Goal: Task Accomplishment & Management: Manage account settings

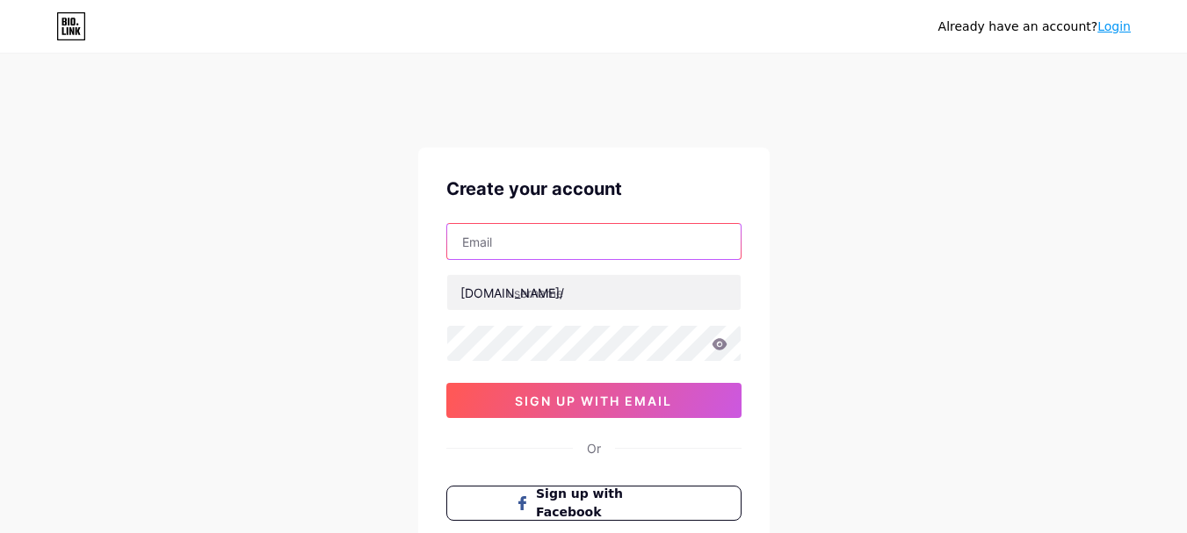
click at [606, 240] on input "text" at bounding box center [593, 241] width 293 height 35
type input "[EMAIL_ADDRESS][DOMAIN_NAME]"
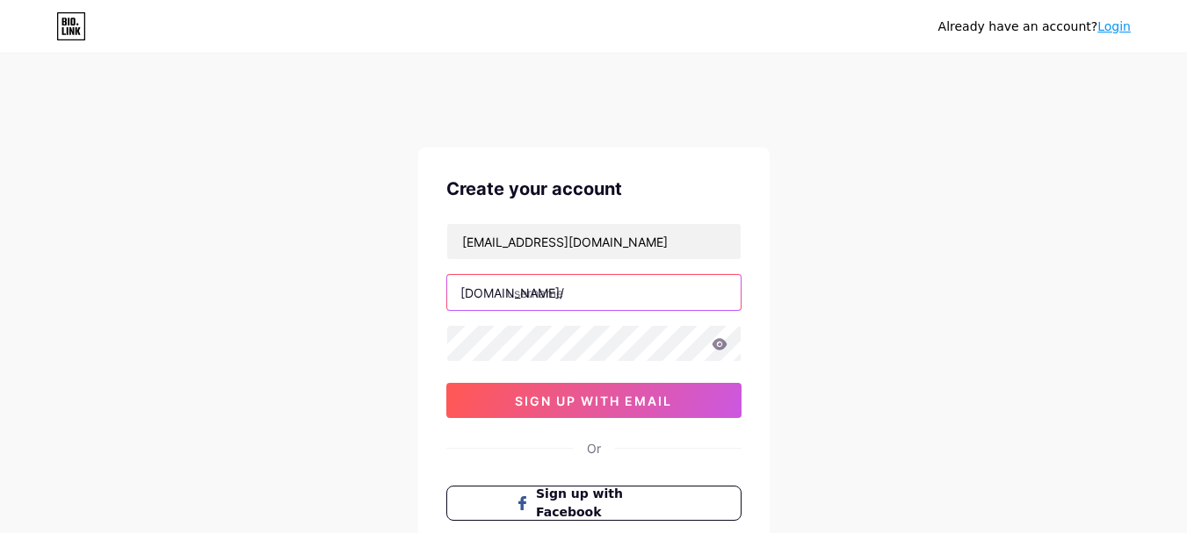
click at [550, 293] on input "text" at bounding box center [593, 292] width 293 height 35
click at [568, 293] on input "text" at bounding box center [593, 292] width 293 height 35
click at [560, 291] on input "text" at bounding box center [593, 292] width 293 height 35
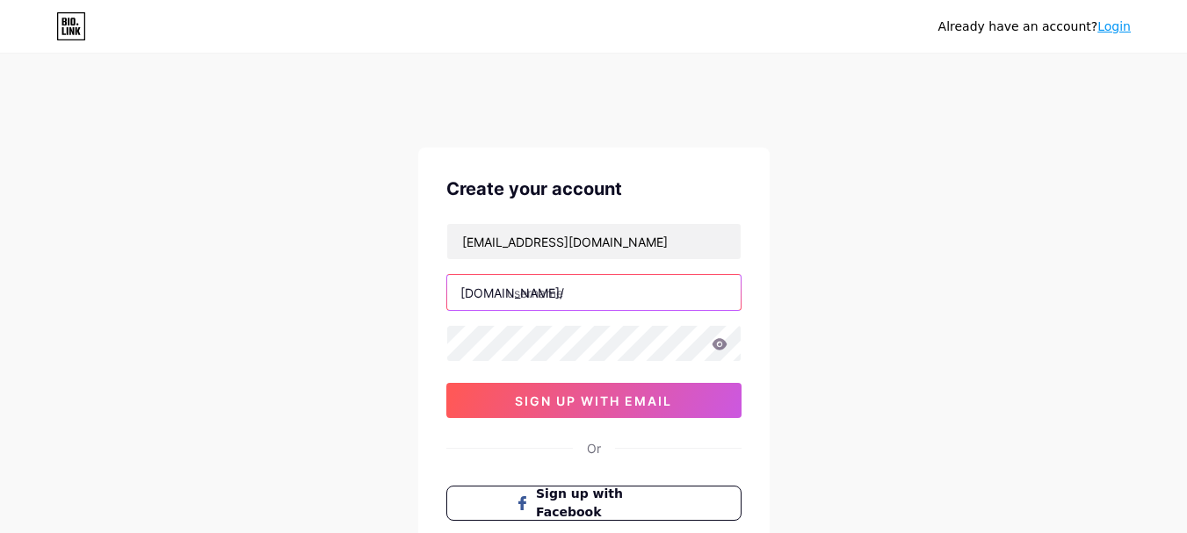
click at [556, 290] on input "text" at bounding box center [593, 292] width 293 height 35
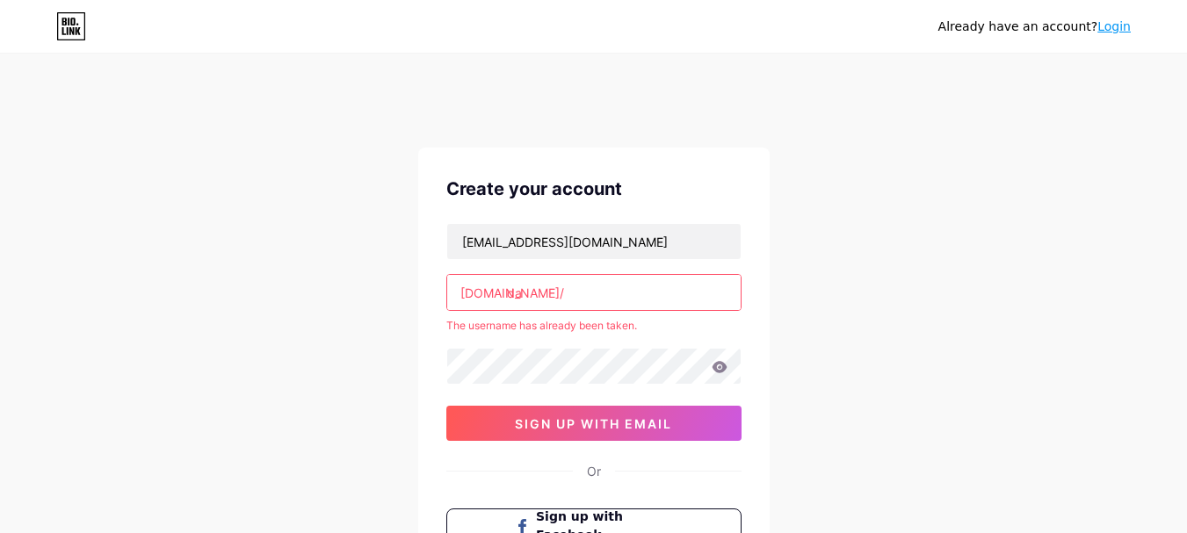
type input "d"
type input "j"
click at [546, 299] on input "text" at bounding box center [593, 292] width 293 height 35
click at [663, 293] on input "quickbooksdatamigration" at bounding box center [593, 292] width 293 height 35
click at [571, 300] on input "quickbooksdatamigration" at bounding box center [593, 292] width 293 height 35
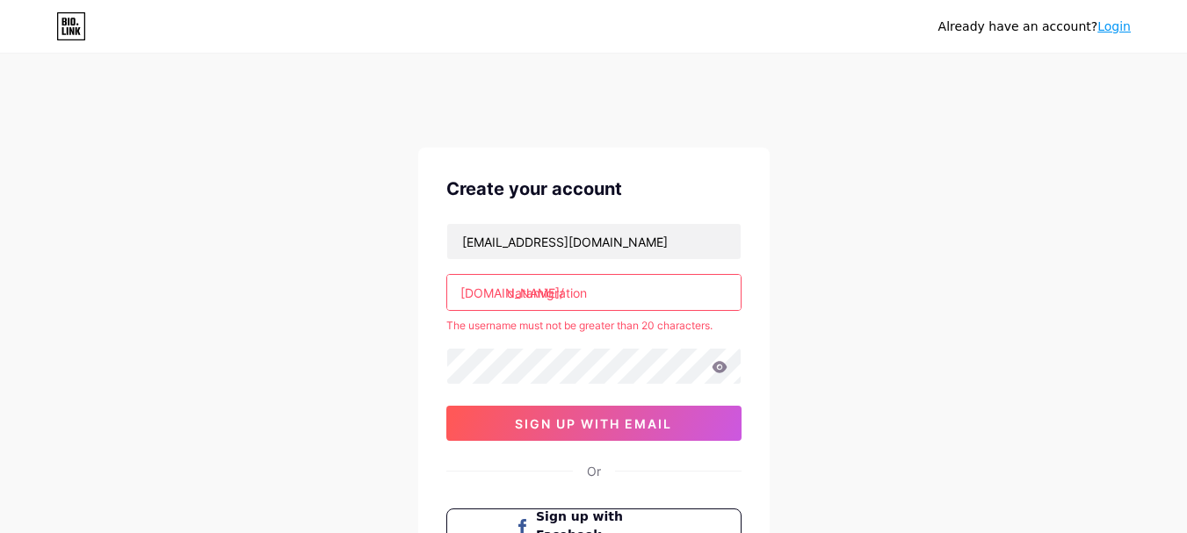
click at [625, 296] on input "datamigration" at bounding box center [593, 292] width 293 height 35
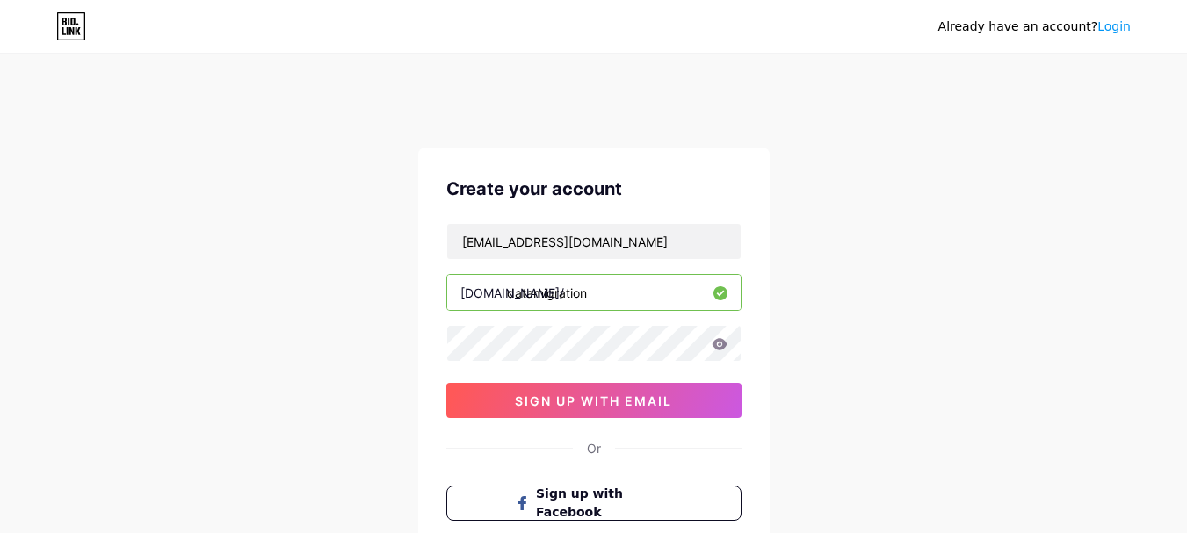
click at [866, 391] on div "Already have an account? Login Create your account jamesrichard8506@gmail.com b…" at bounding box center [593, 371] width 1187 height 672
click at [510, 299] on input "datamigration" at bounding box center [593, 292] width 293 height 35
drag, startPoint x: 596, startPoint y: 299, endPoint x: 609, endPoint y: 299, distance: 13.2
click at [609, 299] on input "qdatamigrationb" at bounding box center [593, 292] width 293 height 35
click at [516, 300] on input "qdatamigration" at bounding box center [593, 292] width 293 height 35
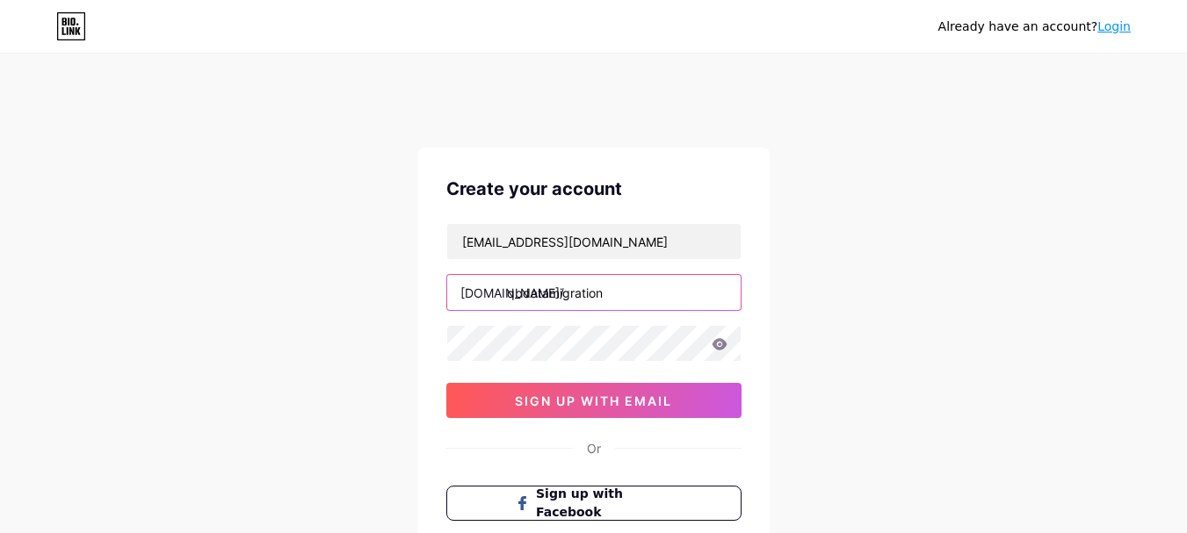
click at [619, 303] on input "qbdatamigration" at bounding box center [593, 292] width 293 height 35
type input "qbdatamigration"
click at [521, 295] on input "qbdatamigration" at bounding box center [593, 292] width 293 height 35
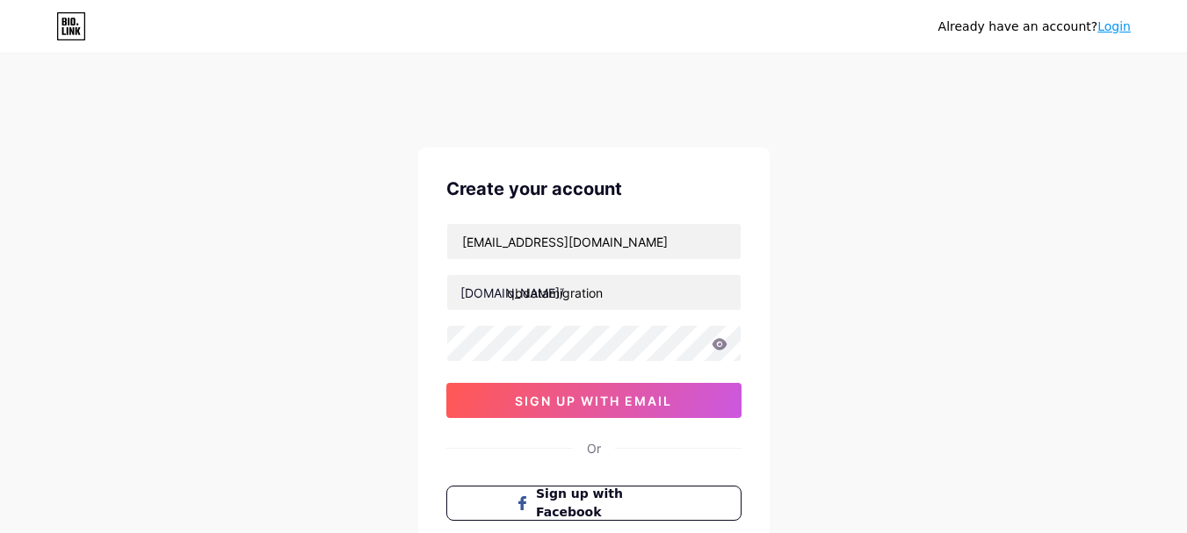
drag, startPoint x: 1146, startPoint y: 169, endPoint x: 1117, endPoint y: 169, distance: 29.0
click at [1146, 169] on div "Already have an account? Login Create your account jamesrichard8506@gmail.com b…" at bounding box center [593, 371] width 1187 height 672
drag, startPoint x: 553, startPoint y: 395, endPoint x: 962, endPoint y: 398, distance: 409.5
click at [554, 395] on span "sign up with email" at bounding box center [593, 401] width 157 height 15
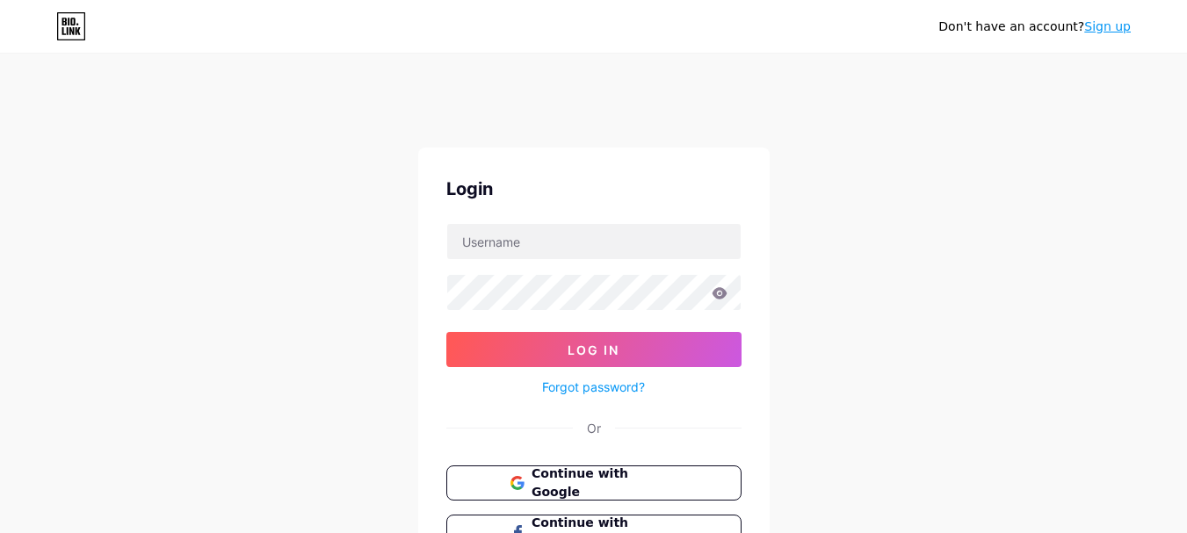
scroll to position [149, 0]
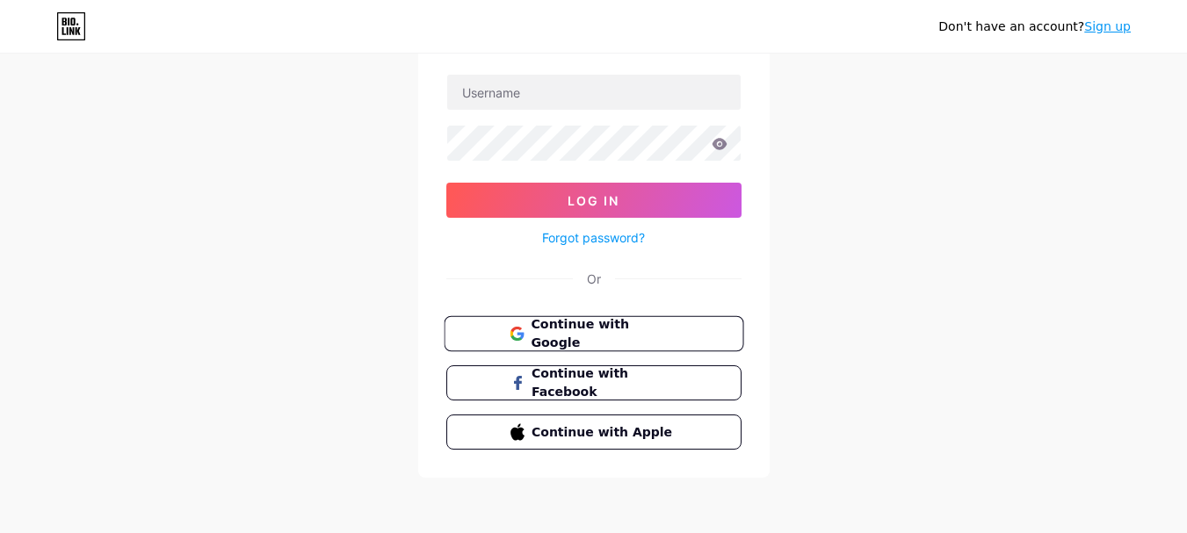
click at [608, 340] on span "Continue with Google" at bounding box center [604, 334] width 147 height 38
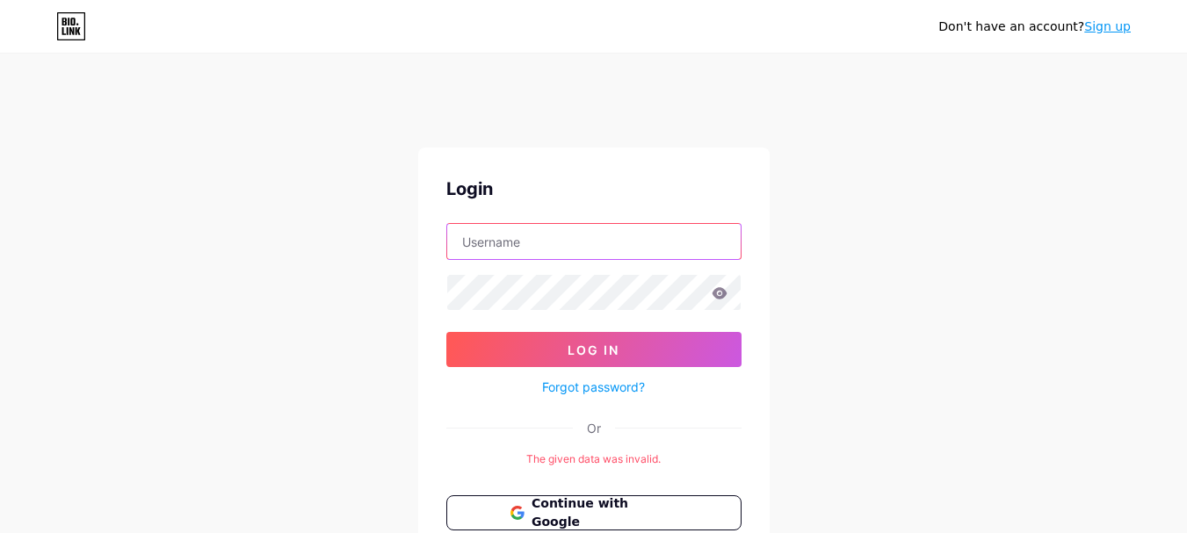
click at [557, 247] on input "text" at bounding box center [593, 241] width 293 height 35
type input "[EMAIL_ADDRESS][DOMAIN_NAME]"
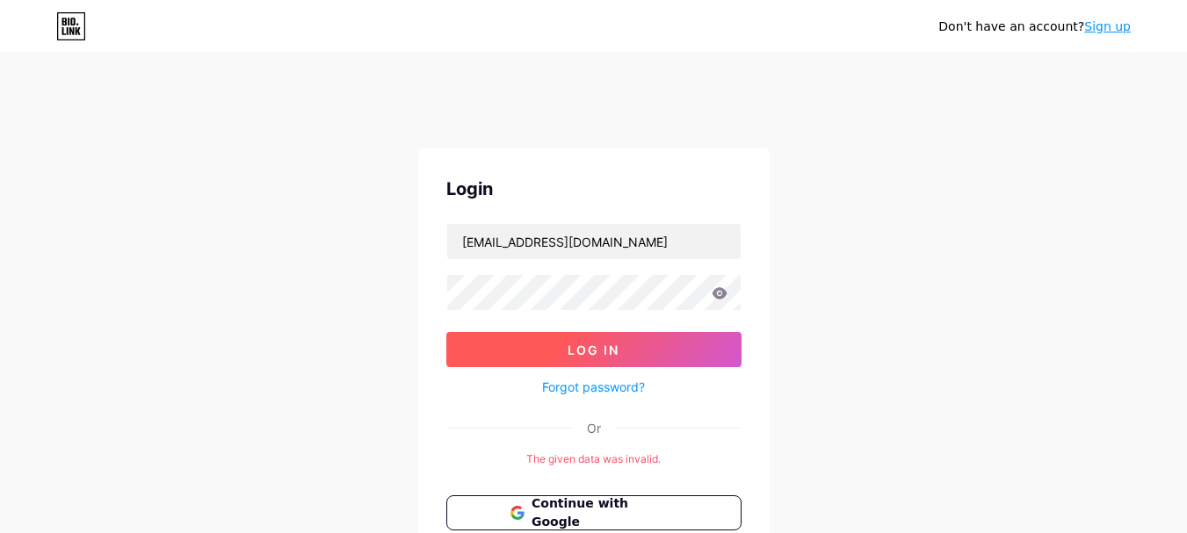
click at [595, 343] on span "Log In" at bounding box center [594, 350] width 52 height 15
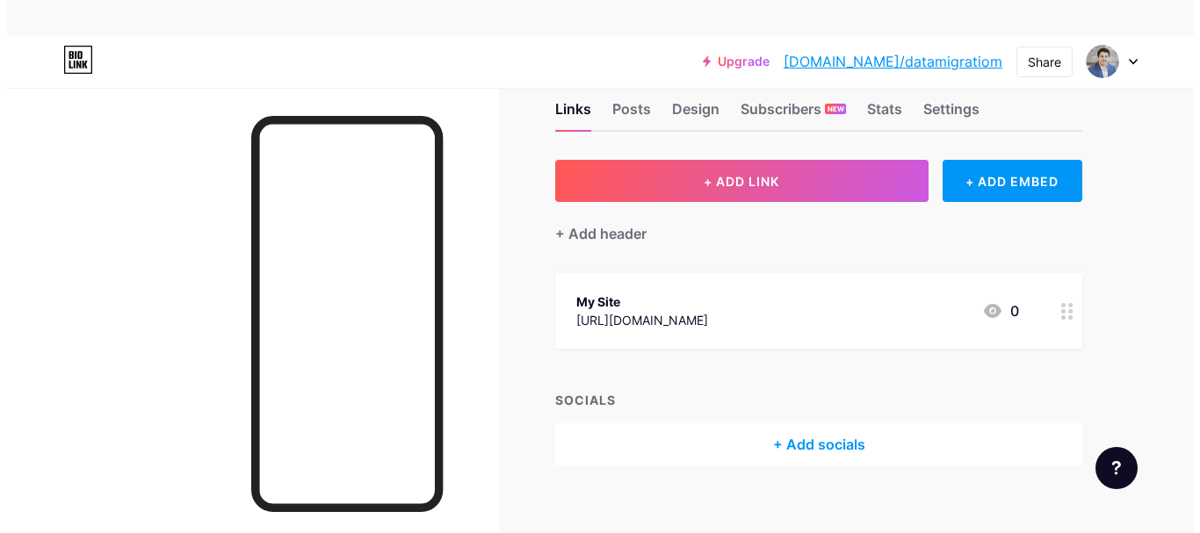
scroll to position [58, 0]
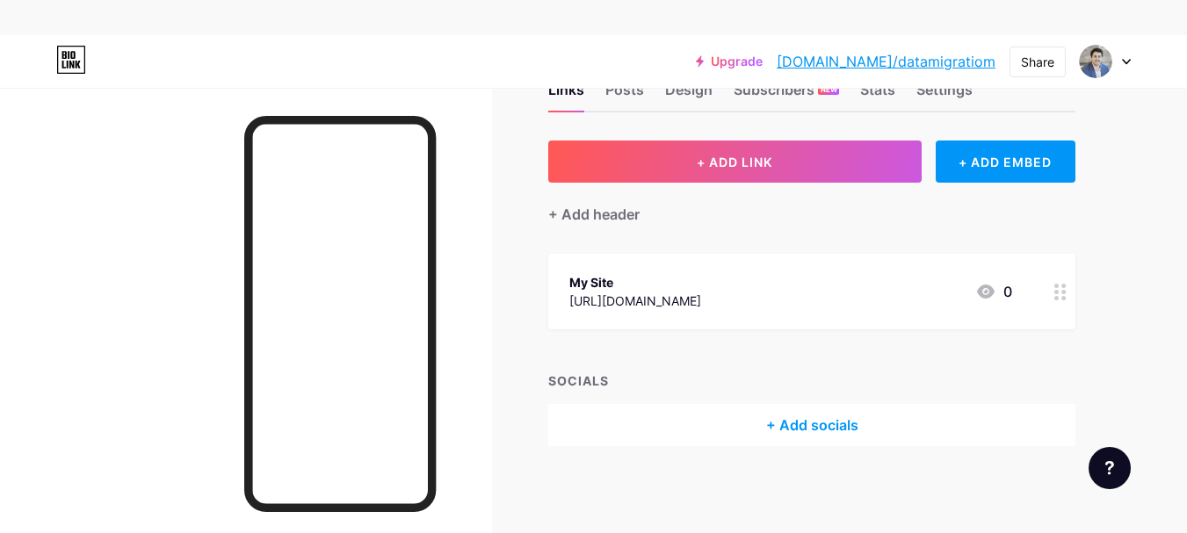
click at [612, 297] on div "[URL][DOMAIN_NAME]" at bounding box center [635, 301] width 132 height 18
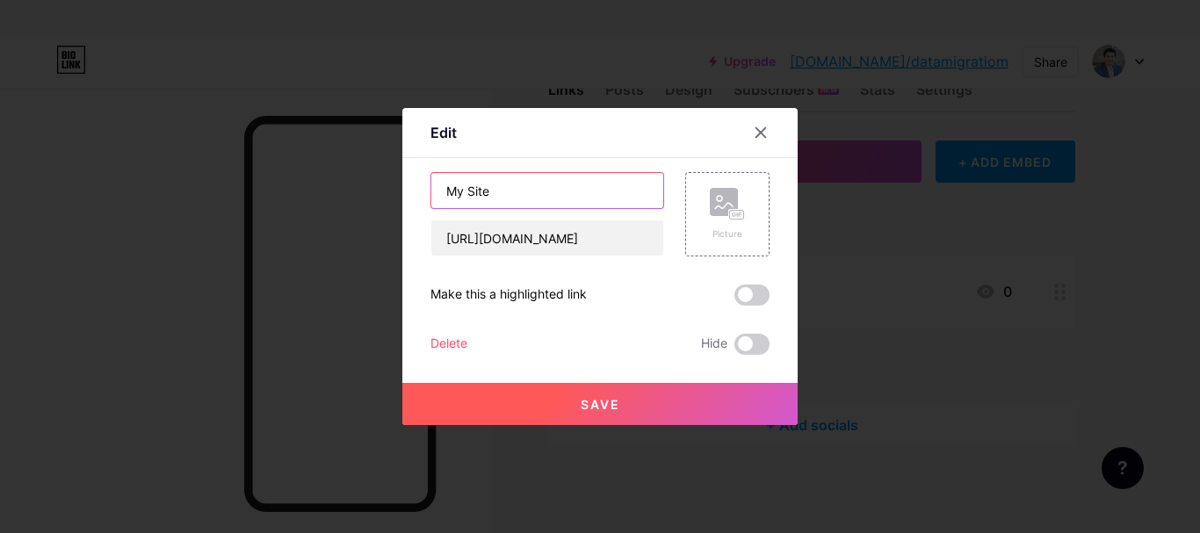
click at [486, 189] on input "My Site" at bounding box center [547, 190] width 232 height 35
type input "Website"
drag, startPoint x: 609, startPoint y: 411, endPoint x: 618, endPoint y: 397, distance: 16.6
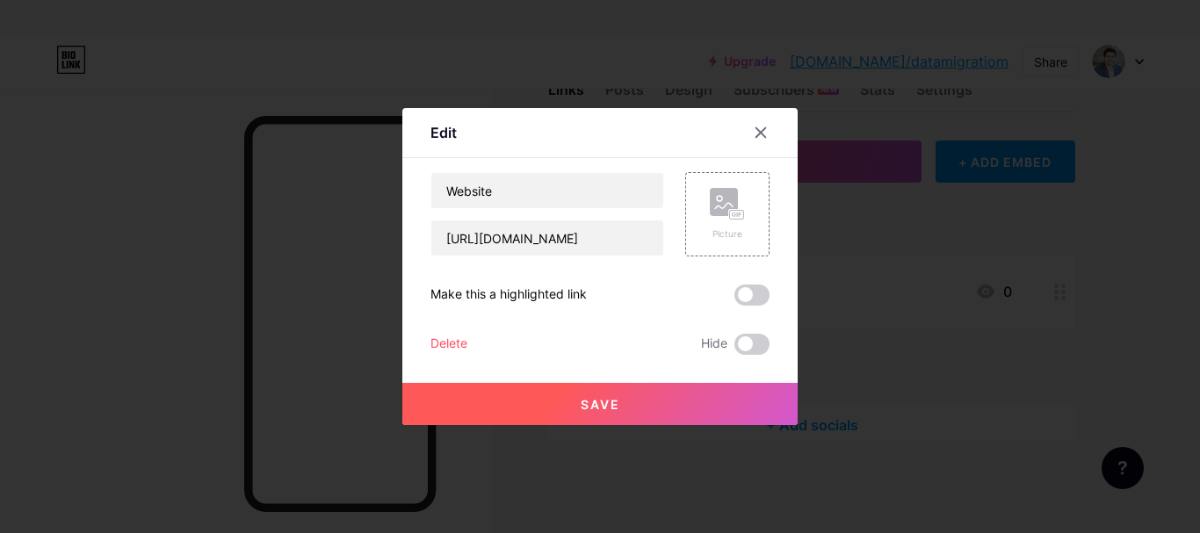
click at [609, 410] on span "Save" at bounding box center [601, 404] width 40 height 15
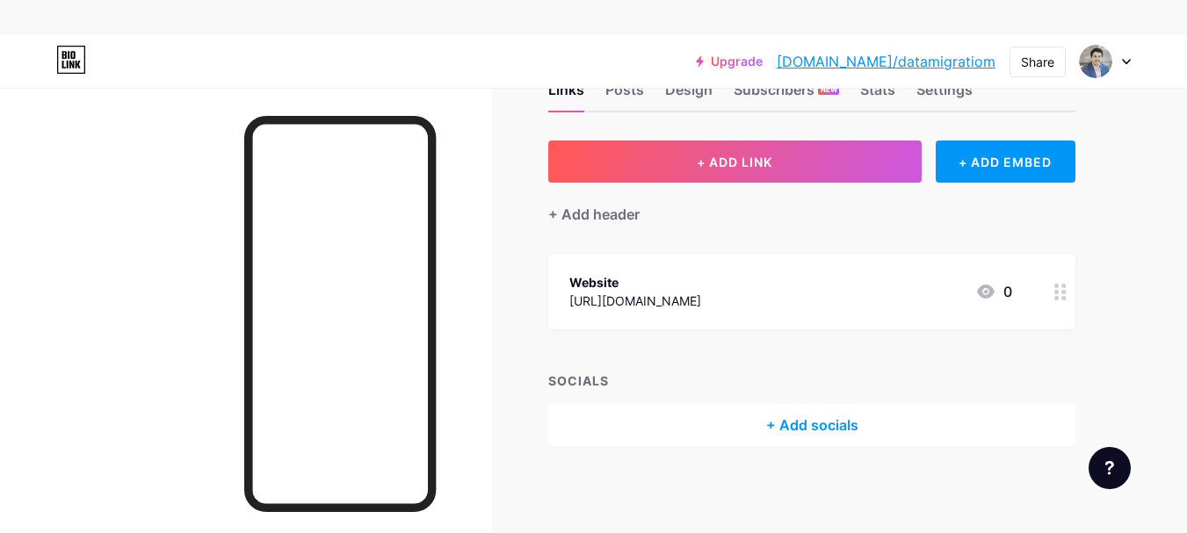
click at [823, 431] on div "+ Add socials" at bounding box center [811, 425] width 527 height 42
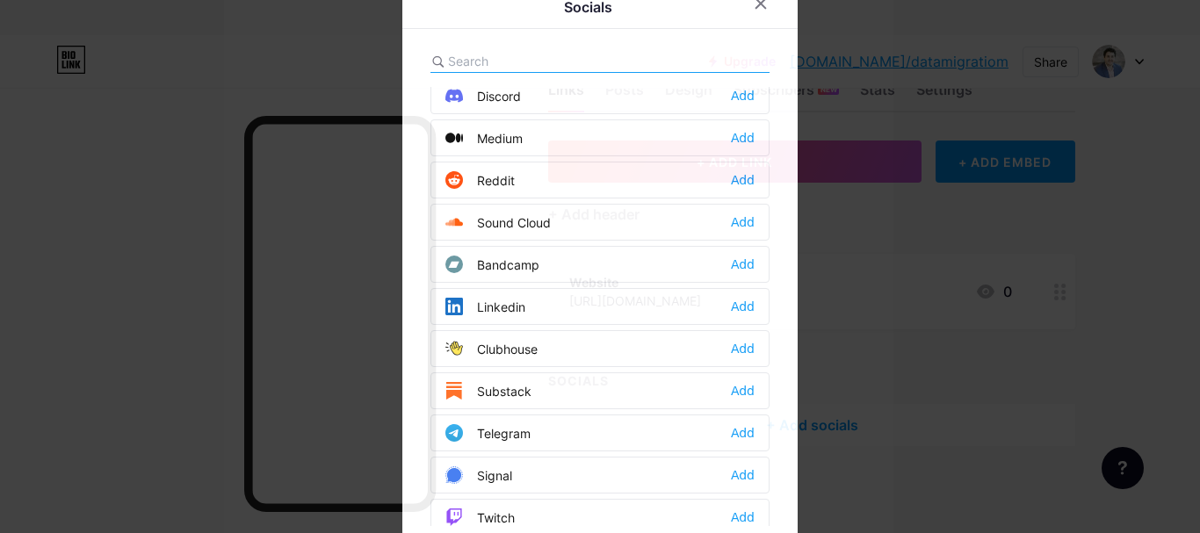
scroll to position [527, 0]
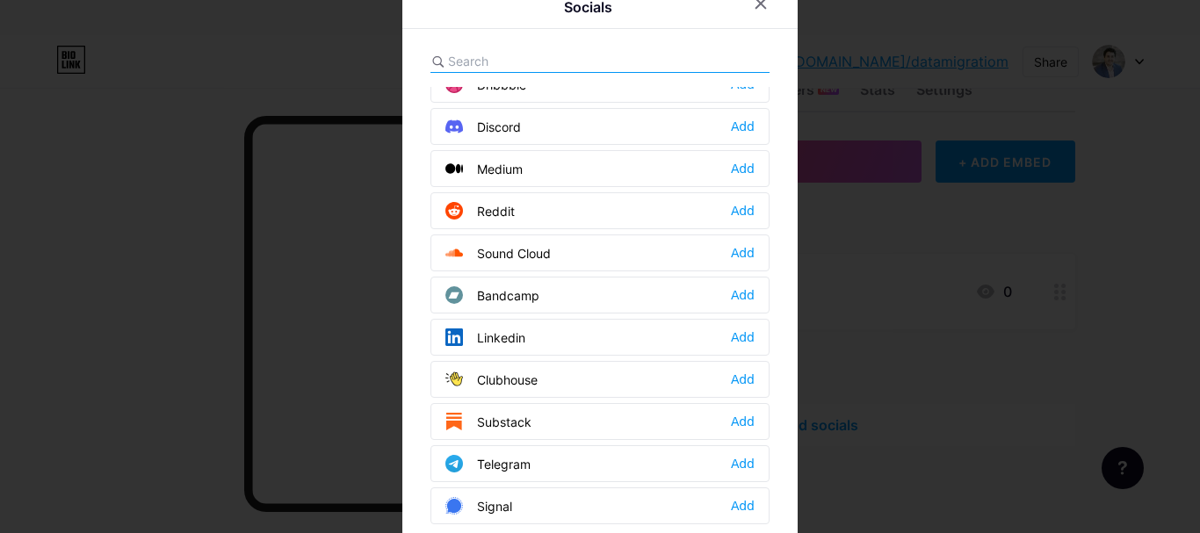
click at [741, 212] on div "Add" at bounding box center [743, 211] width 24 height 18
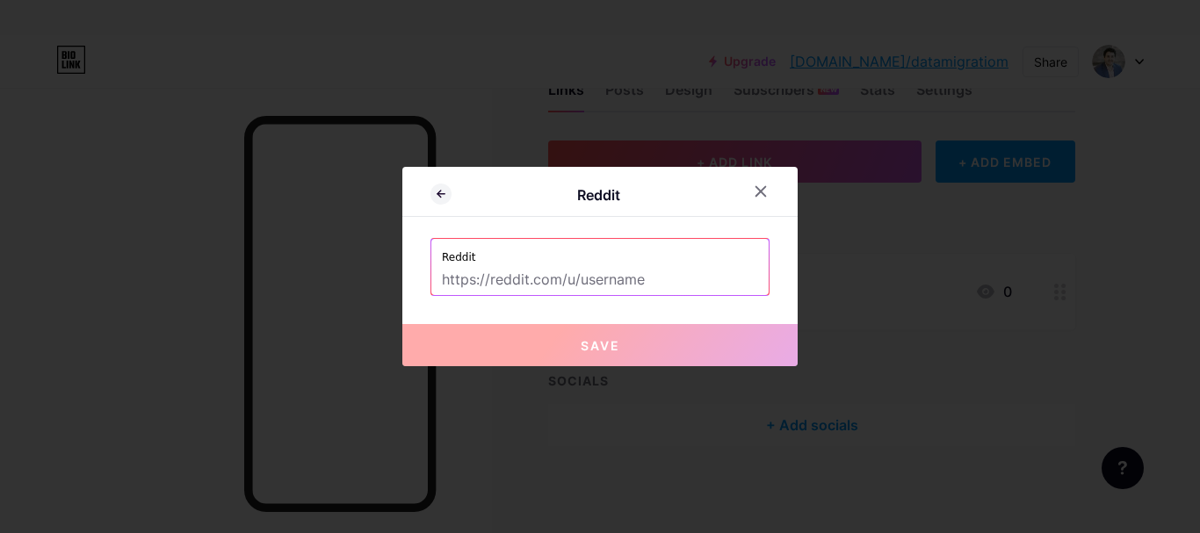
click at [569, 278] on input "text" at bounding box center [600, 280] width 316 height 30
click at [563, 279] on input "text" at bounding box center [600, 280] width 316 height 30
paste input "[URL][DOMAIN_NAME]"
type input "[URL][DOMAIN_NAME]"
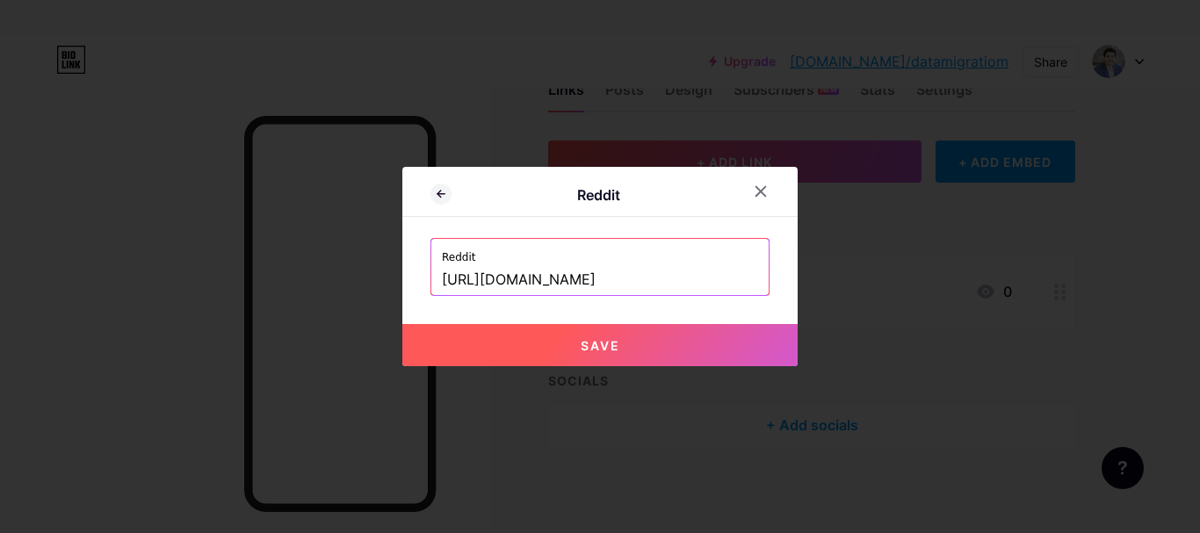
scroll to position [0, 0]
drag, startPoint x: 641, startPoint y: 284, endPoint x: 333, endPoint y: 279, distance: 307.6
click at [333, 279] on div "Reddit Reddit [URL][DOMAIN_NAME] Save" at bounding box center [600, 266] width 1200 height 533
click at [610, 279] on input "[URL][DOMAIN_NAME]" at bounding box center [600, 280] width 316 height 30
click at [671, 287] on input "[URL][DOMAIN_NAME]" at bounding box center [600, 280] width 316 height 30
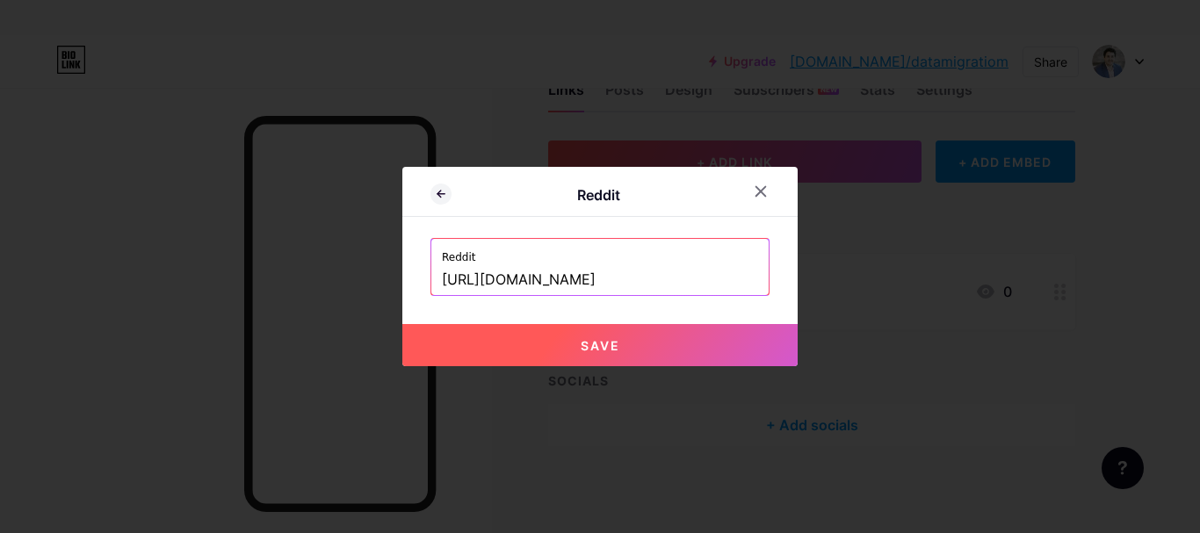
click at [671, 287] on input "[URL][DOMAIN_NAME]" at bounding box center [600, 280] width 316 height 30
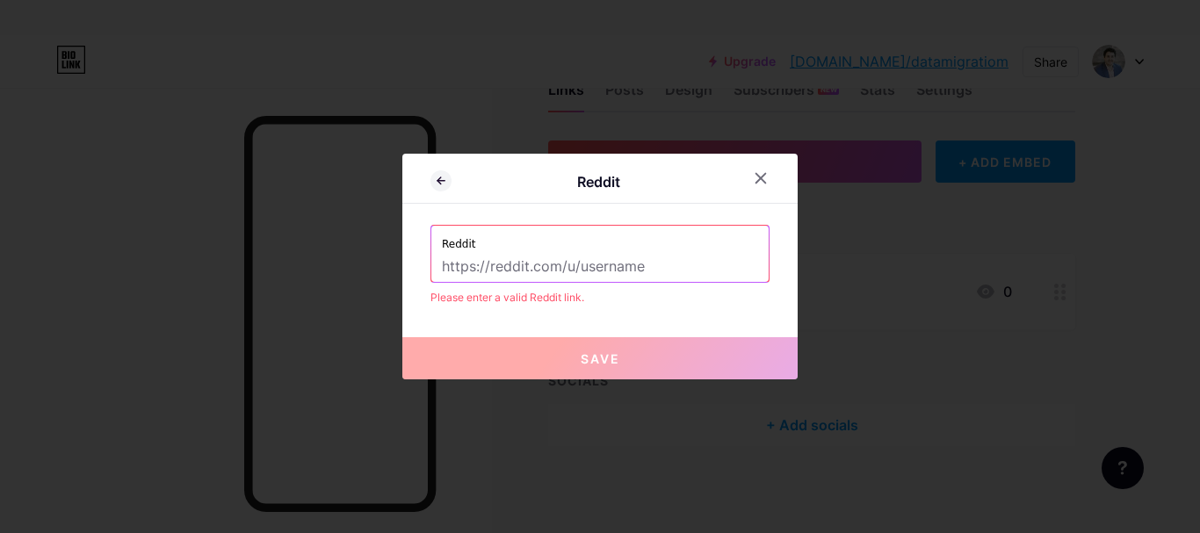
paste input "[URL][DOMAIN_NAME]"
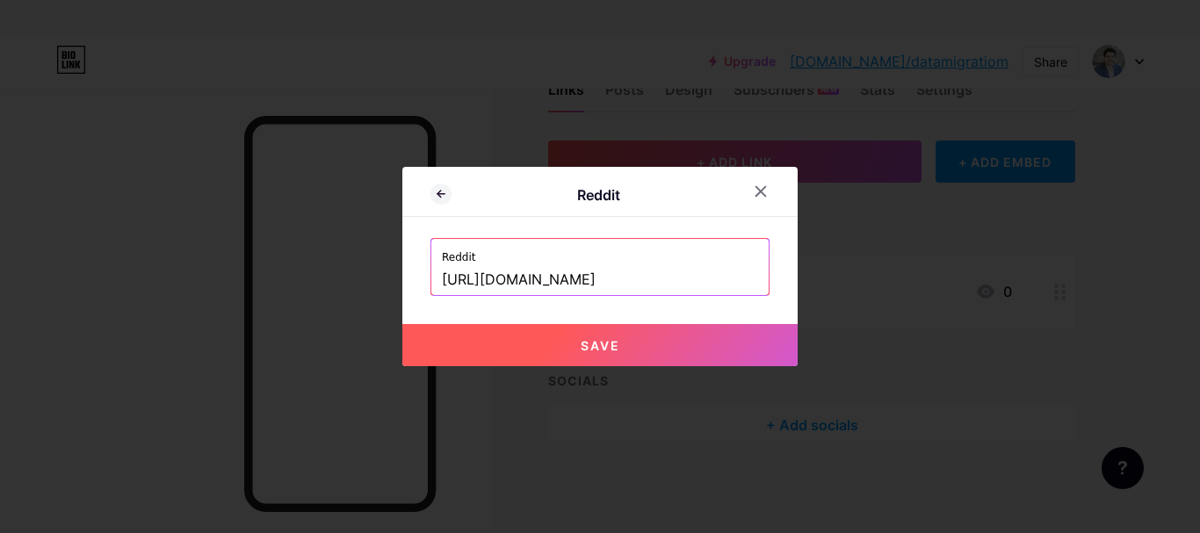
scroll to position [0, 28]
type input "[URL][DOMAIN_NAME]"
click at [581, 340] on span "Save" at bounding box center [601, 345] width 40 height 15
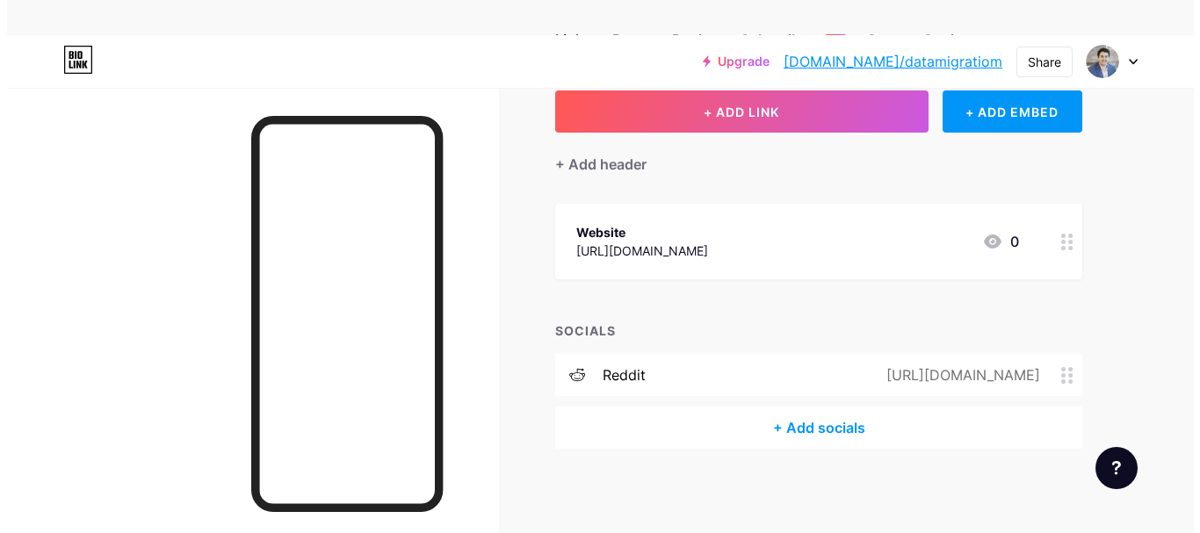
scroll to position [111, 0]
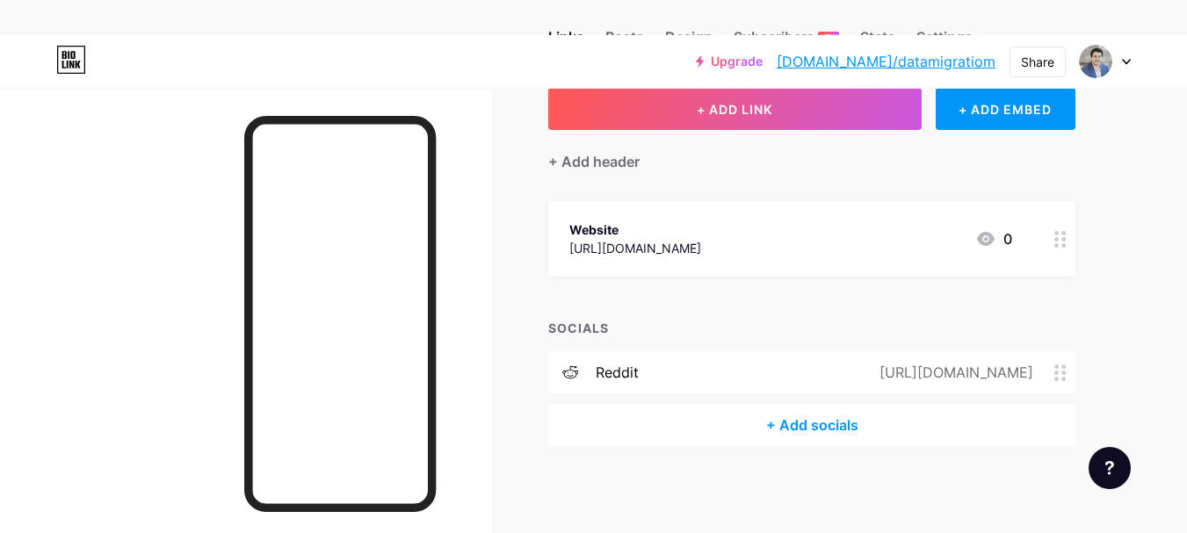
click at [805, 409] on div "+ Add socials" at bounding box center [811, 425] width 527 height 42
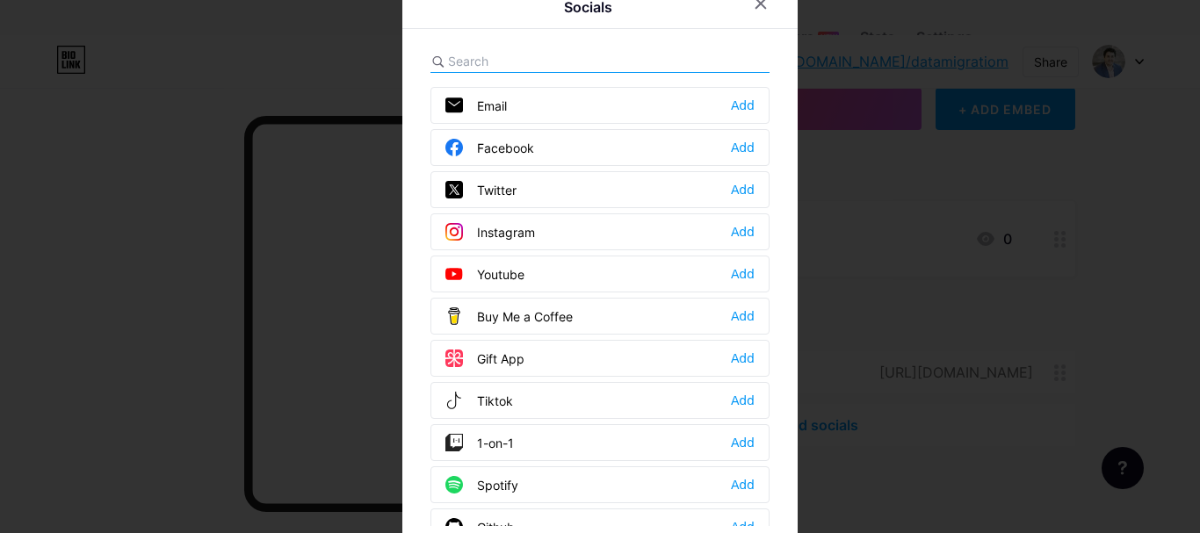
click at [481, 47] on div "Socials Email Add Facebook Add Twitter Add Instagram Add Youtube Add Buy Me a C…" at bounding box center [599, 267] width 395 height 576
click at [489, 64] on input "text" at bounding box center [545, 61] width 194 height 18
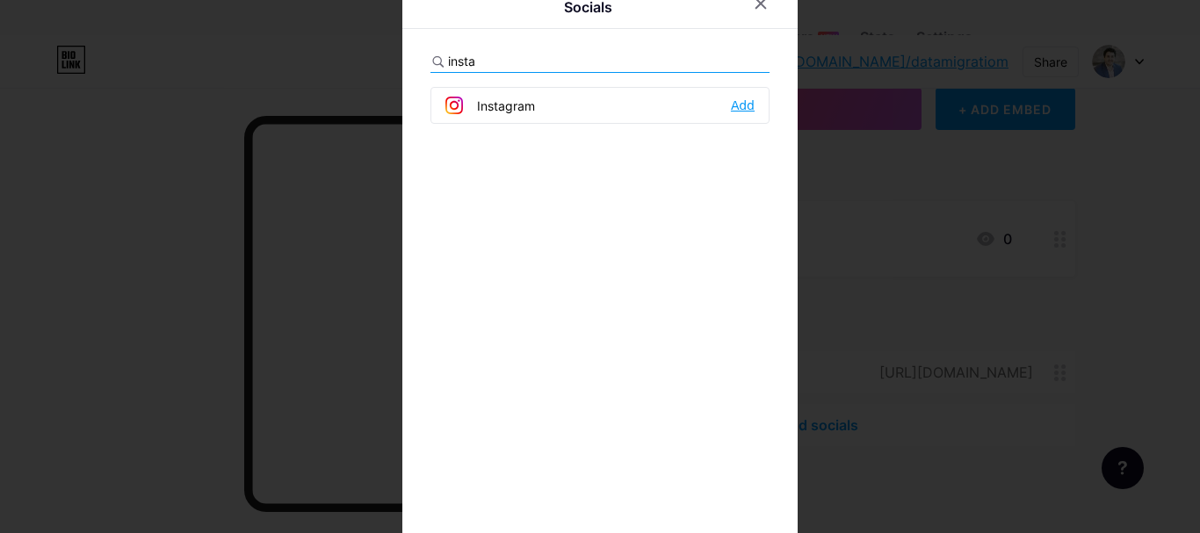
type input "insta"
click at [742, 103] on div "Add" at bounding box center [743, 106] width 24 height 18
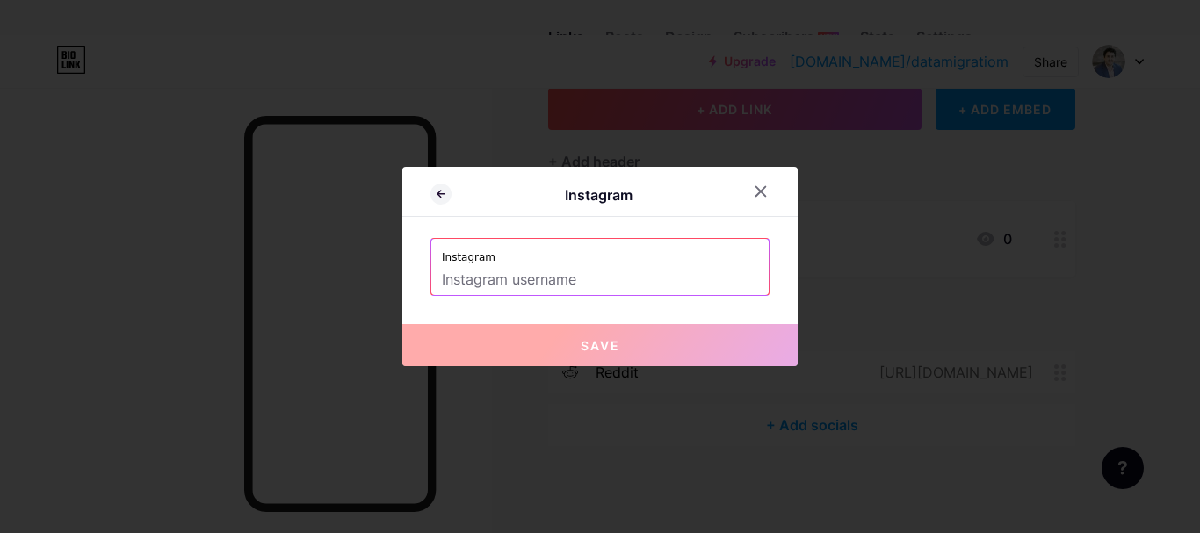
click at [536, 279] on input "text" at bounding box center [600, 280] width 316 height 30
click at [511, 283] on input "text" at bounding box center [600, 280] width 316 height 30
paste input "[URL][DOMAIN_NAME]"
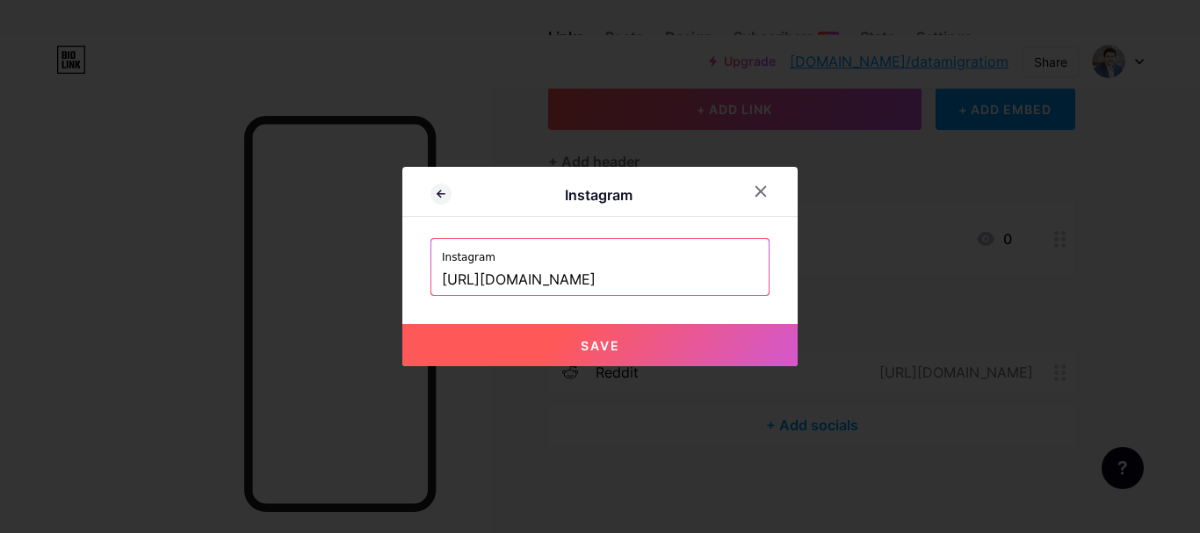
click at [588, 347] on span "Save" at bounding box center [601, 345] width 40 height 15
type input "[URL][DOMAIN_NAME][DOMAIN_NAME]"
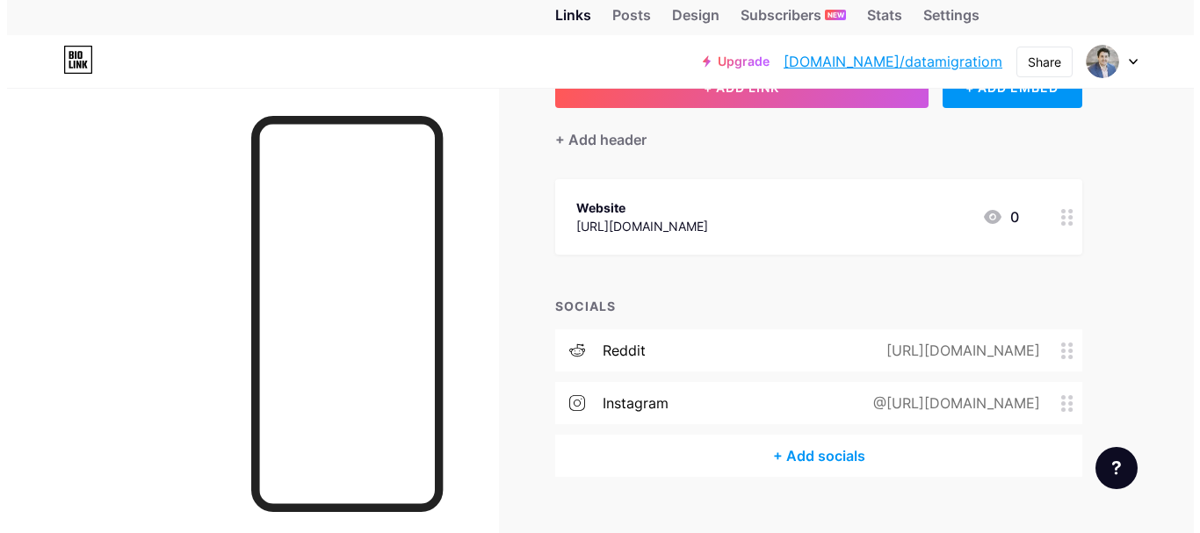
scroll to position [163, 0]
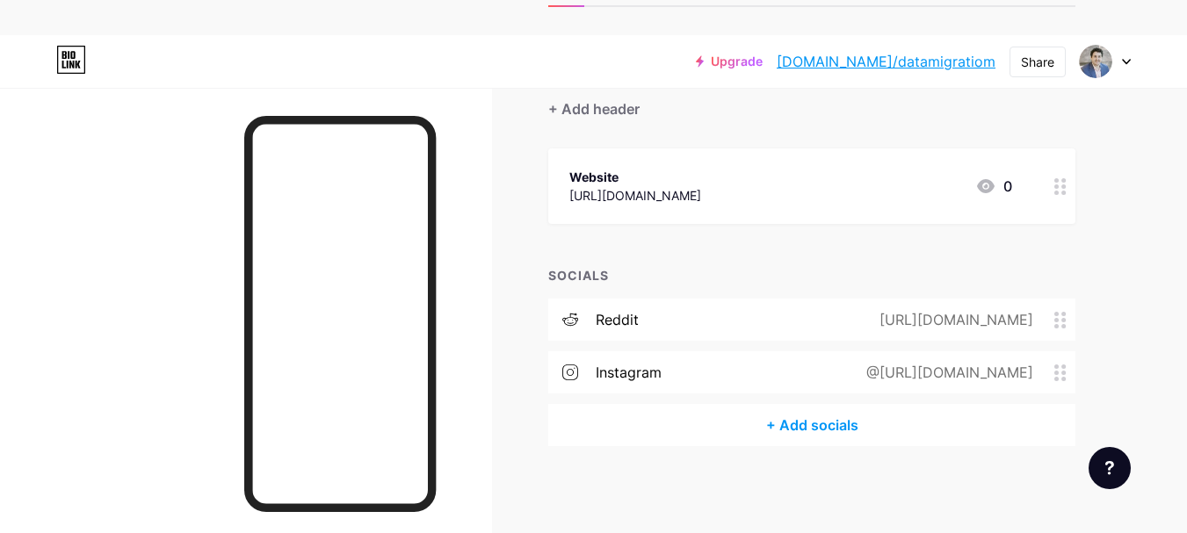
click at [822, 429] on div "+ Add socials" at bounding box center [811, 425] width 527 height 42
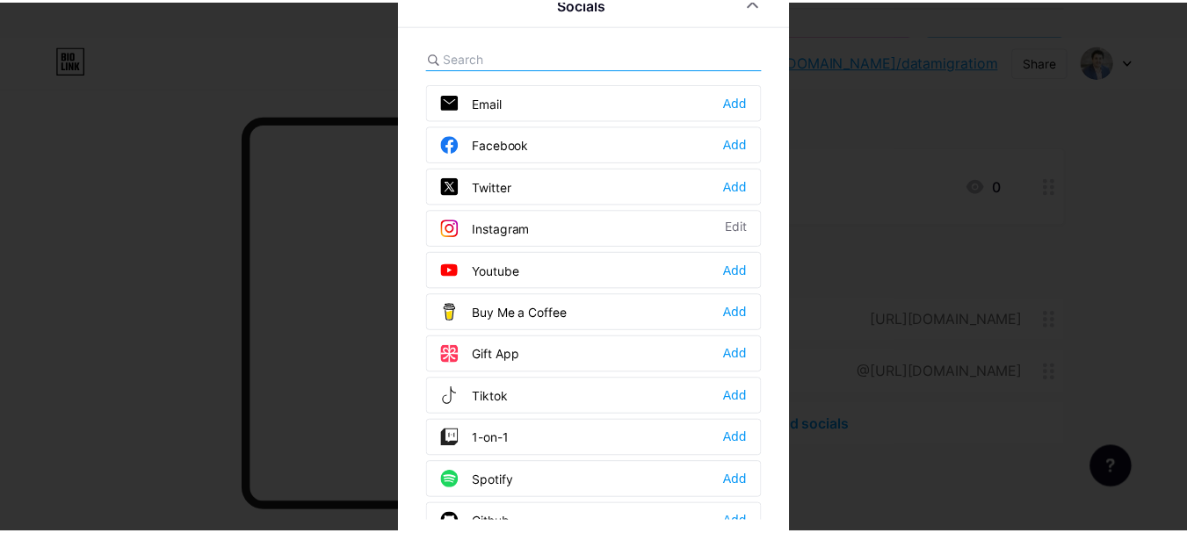
scroll to position [0, 0]
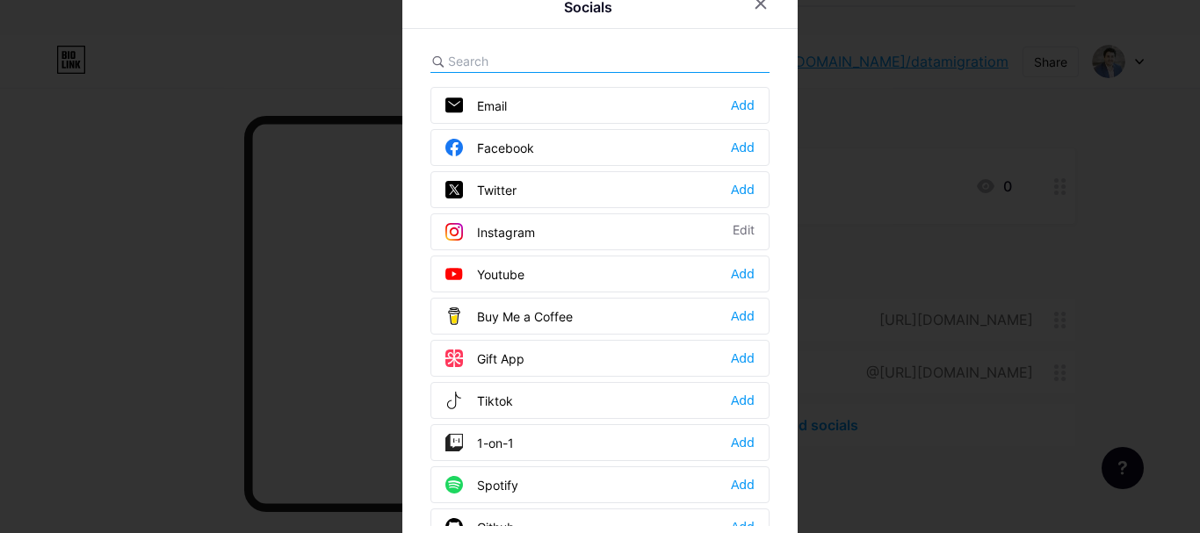
click at [903, 115] on div at bounding box center [600, 266] width 1200 height 533
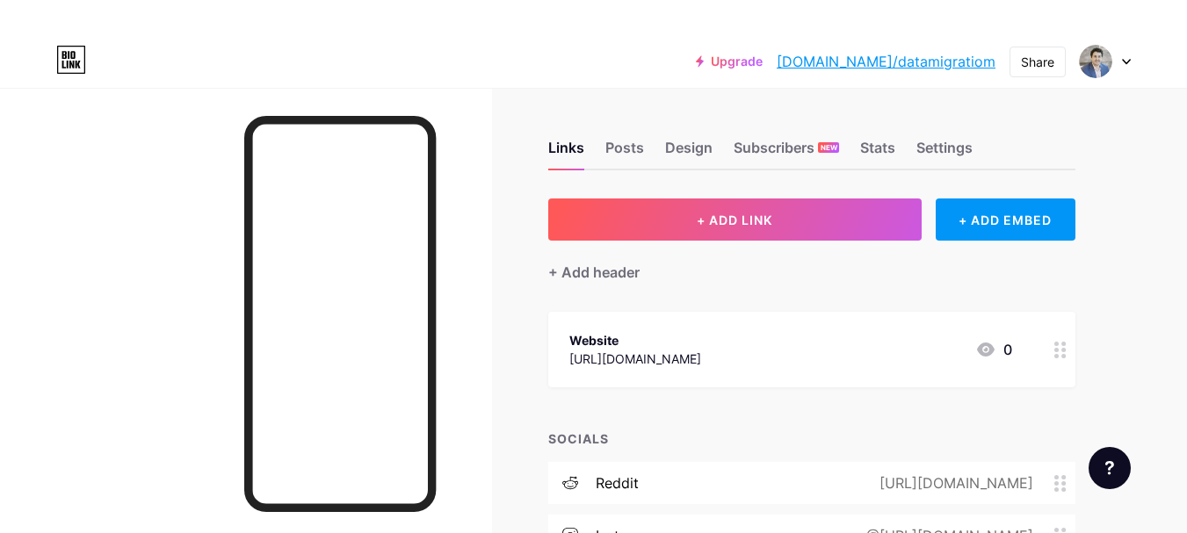
click at [1126, 65] on div at bounding box center [1105, 62] width 51 height 32
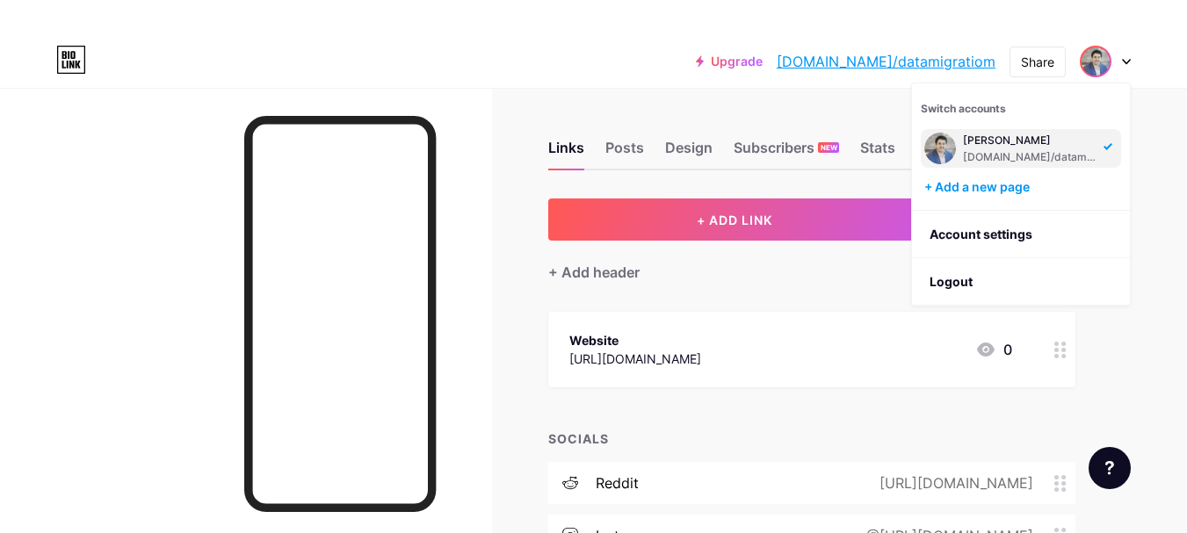
click at [1148, 210] on div "Links Posts Design Subscribers NEW Stats Settings + ADD LINK + ADD EMBED + Add …" at bounding box center [574, 393] width 1149 height 610
